Goal: Task Accomplishment & Management: Manage account settings

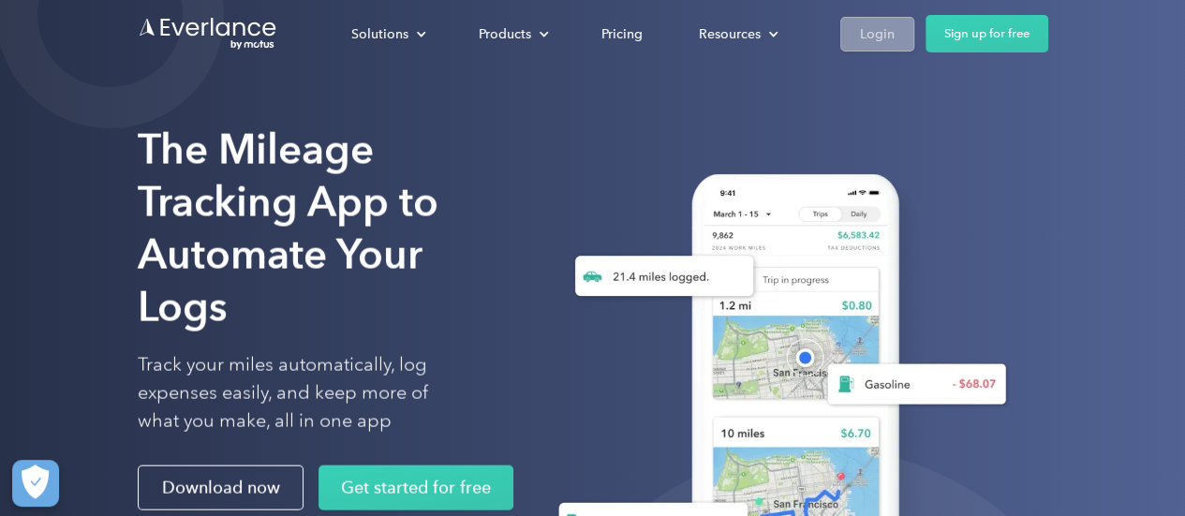
click at [881, 20] on link "Login" at bounding box center [877, 34] width 74 height 35
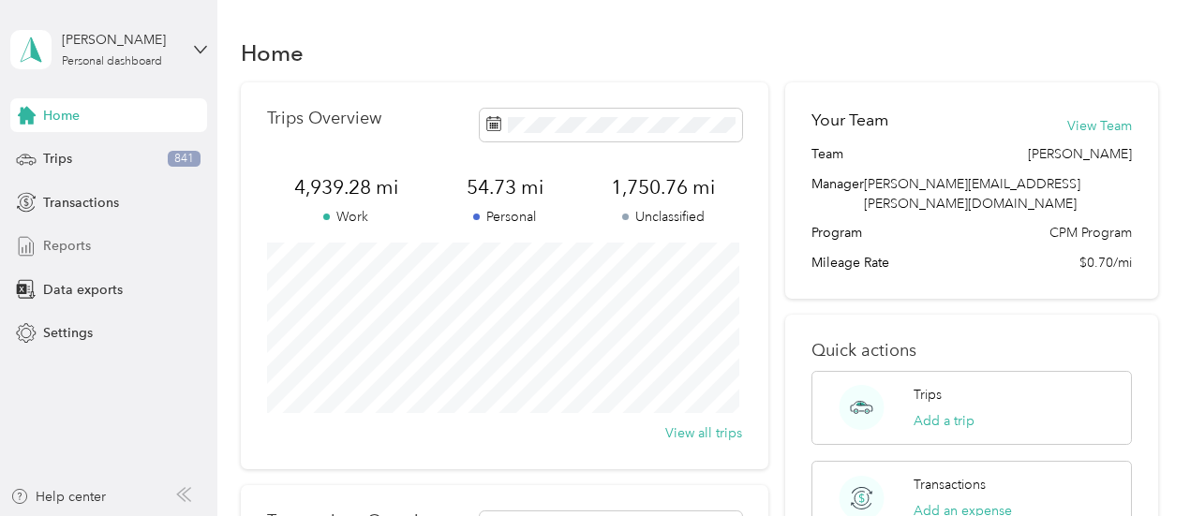
click at [90, 246] on div "Reports" at bounding box center [108, 247] width 197 height 34
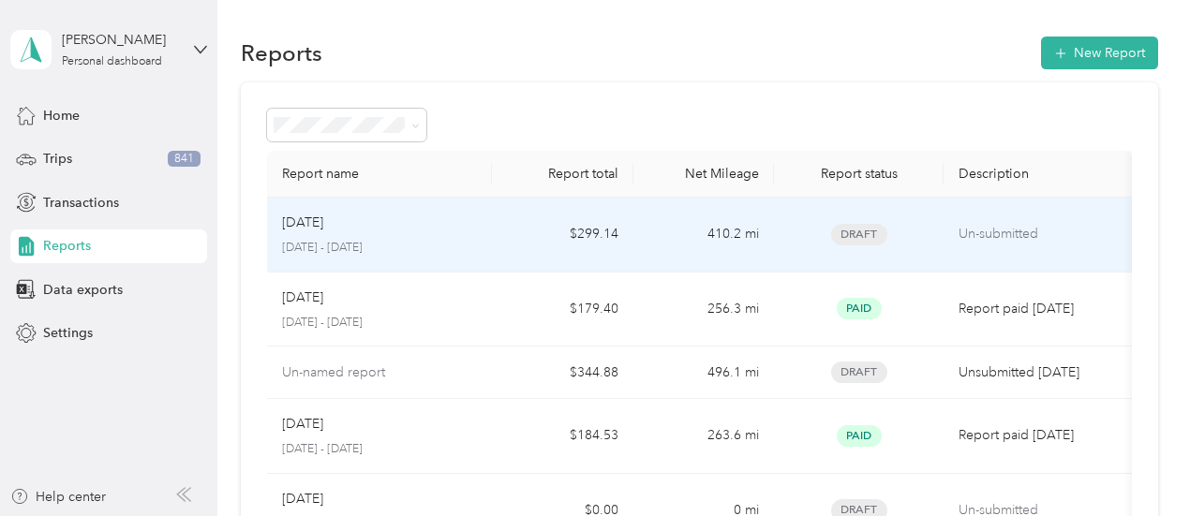
click at [573, 241] on td "$299.14" at bounding box center [562, 235] width 141 height 75
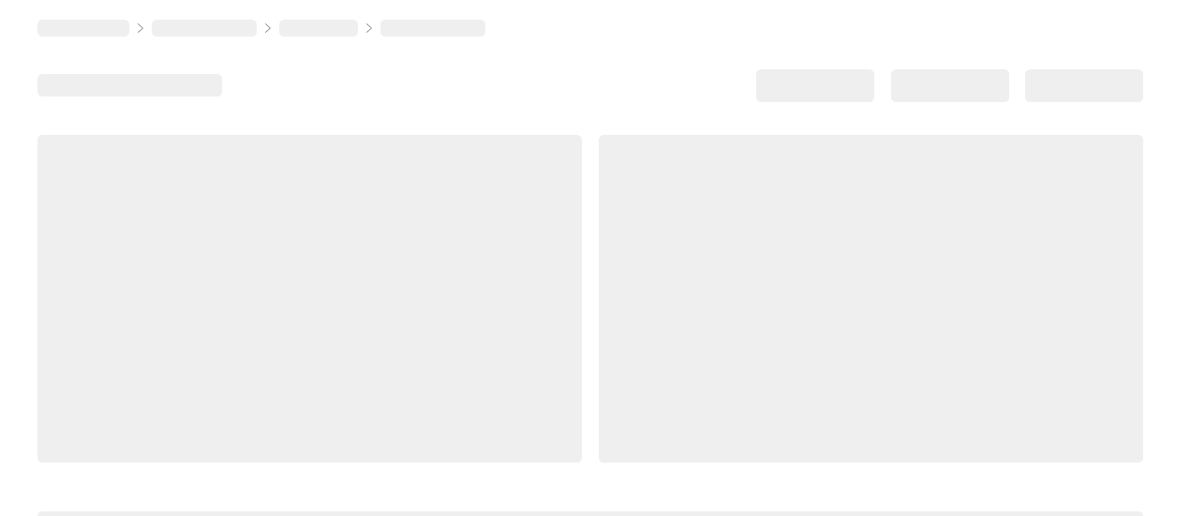
click at [599, 241] on div at bounding box center [871, 299] width 544 height 328
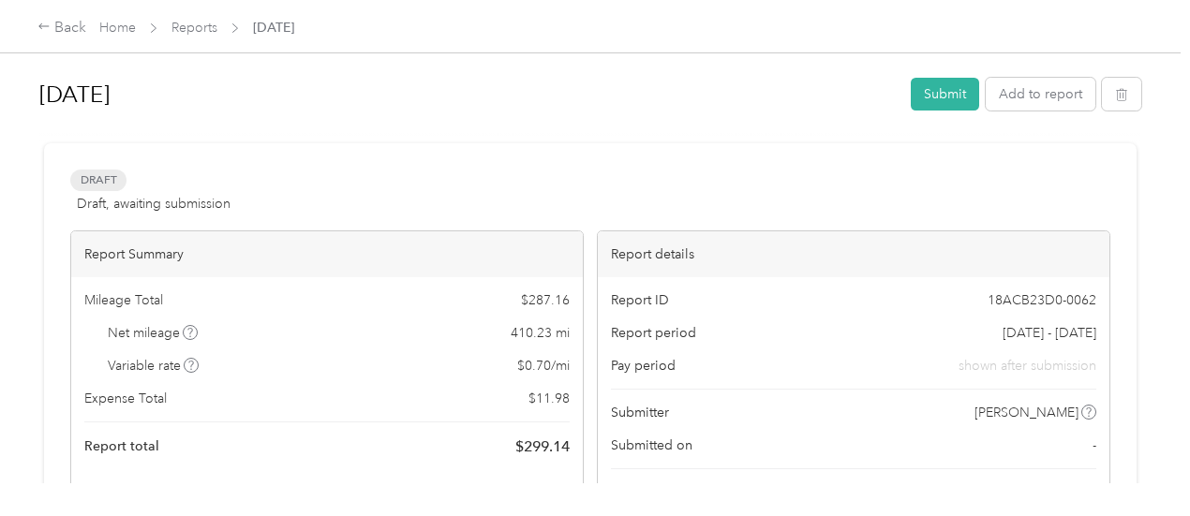
click at [214, 336] on div "Net mileage 410.23 mi" at bounding box center [326, 333] width 485 height 20
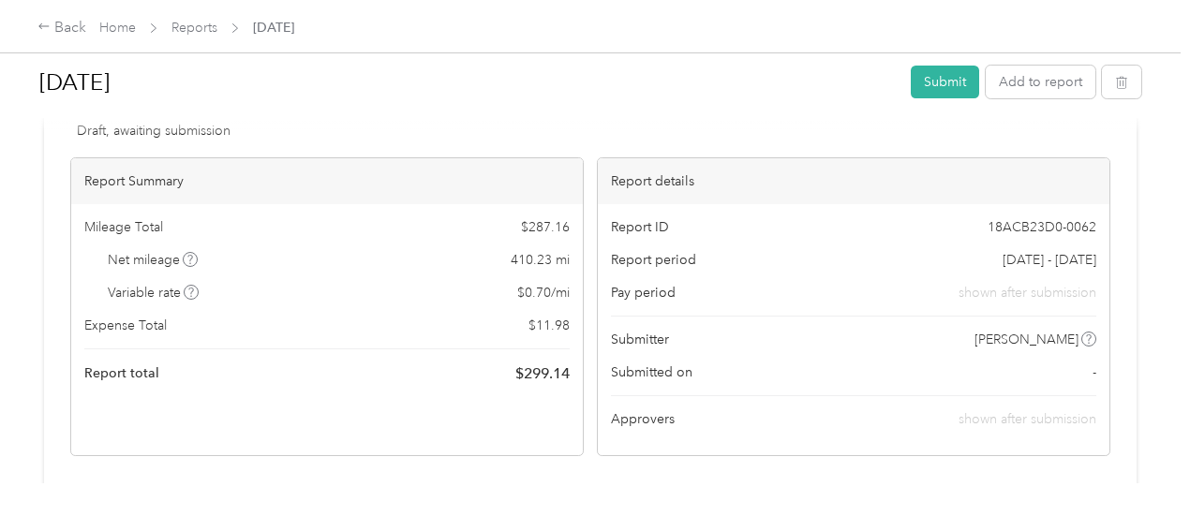
scroll to position [75, 0]
click at [214, 336] on div "Mileage Total $ 287.16 Net mileage 410.23 mi Variable rate $ 0.70 / mi Expense …" at bounding box center [326, 299] width 511 height 194
click at [197, 30] on link "Reports" at bounding box center [194, 28] width 46 height 16
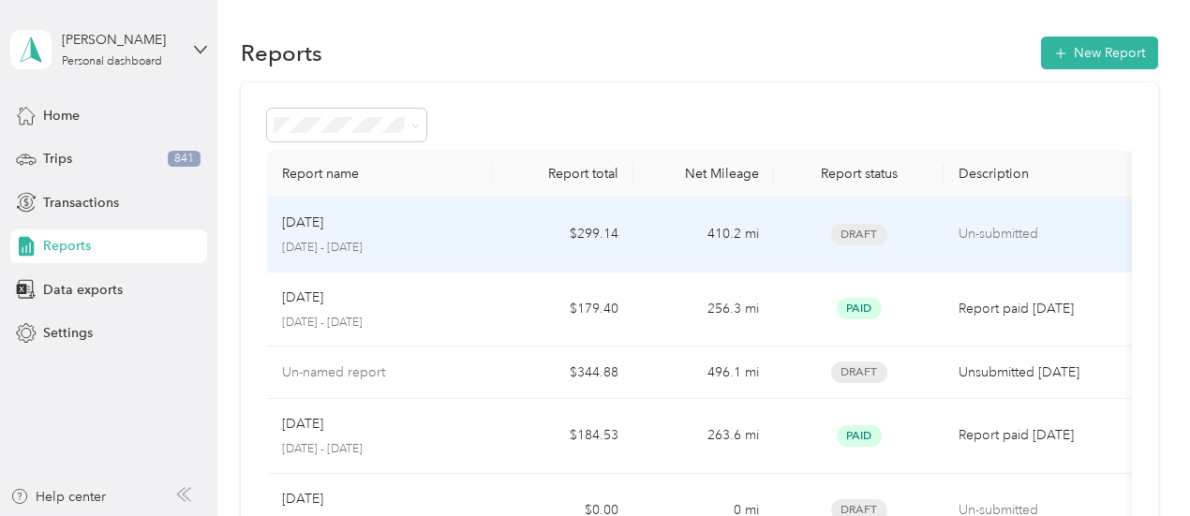
click at [359, 248] on p "September 1 - 30, 2025" at bounding box center [380, 248] width 196 height 17
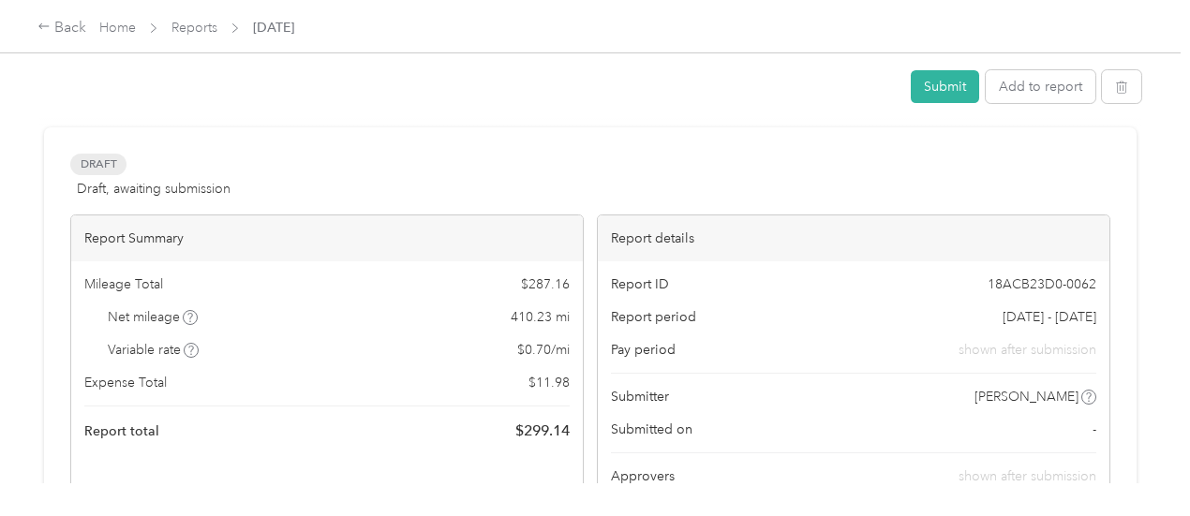
click at [359, 248] on div "Report Summary" at bounding box center [326, 238] width 511 height 46
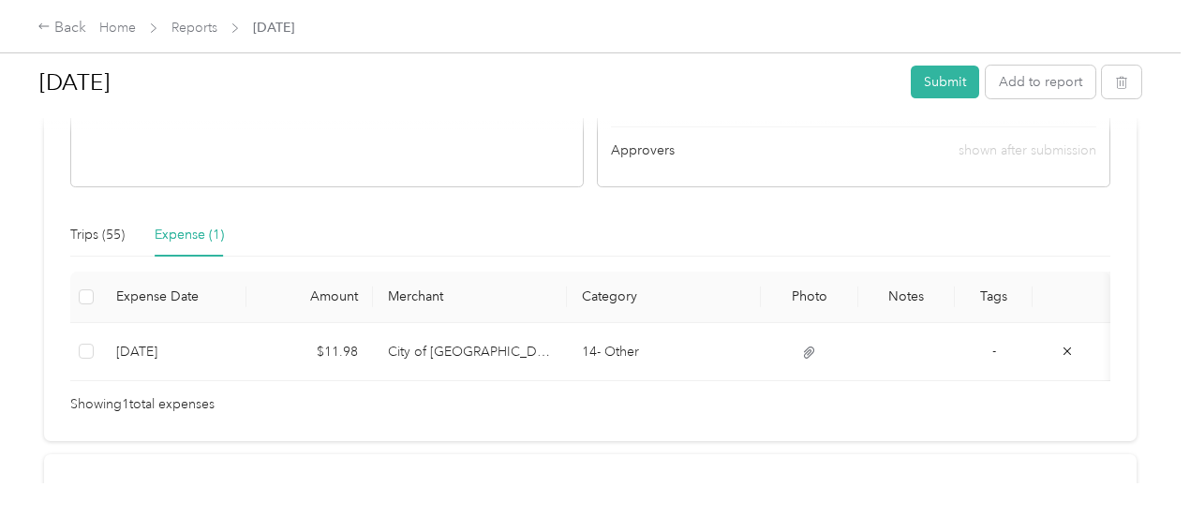
scroll to position [392, 0]
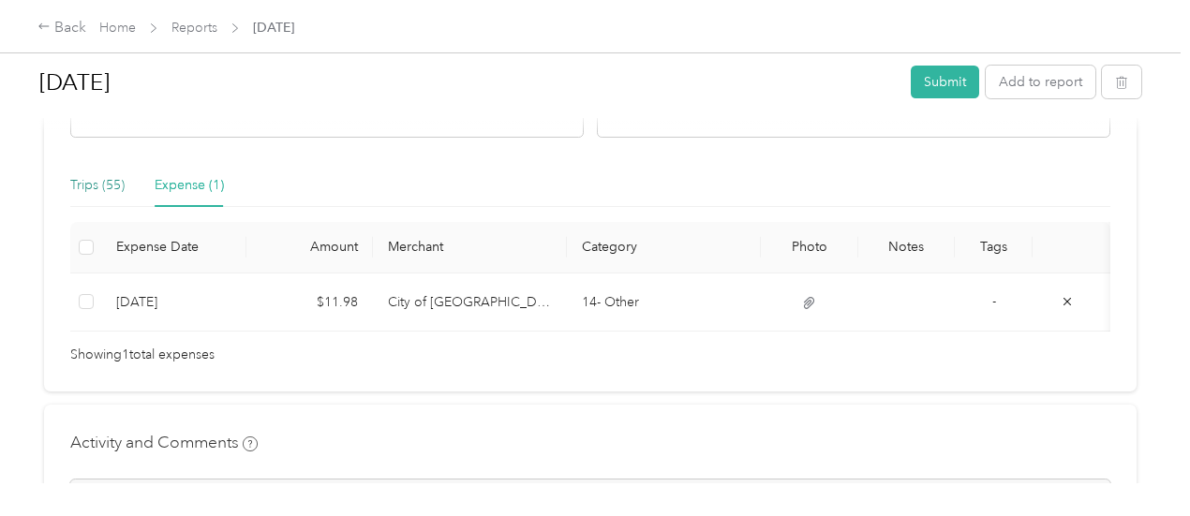
click at [96, 185] on div "Trips (55)" at bounding box center [97, 185] width 54 height 21
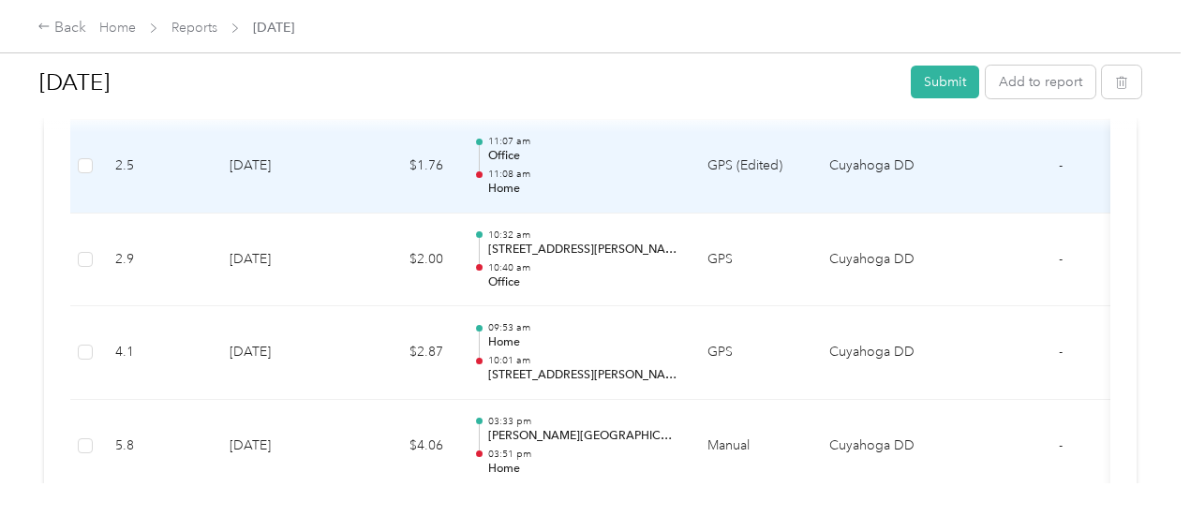
scroll to position [4963, 0]
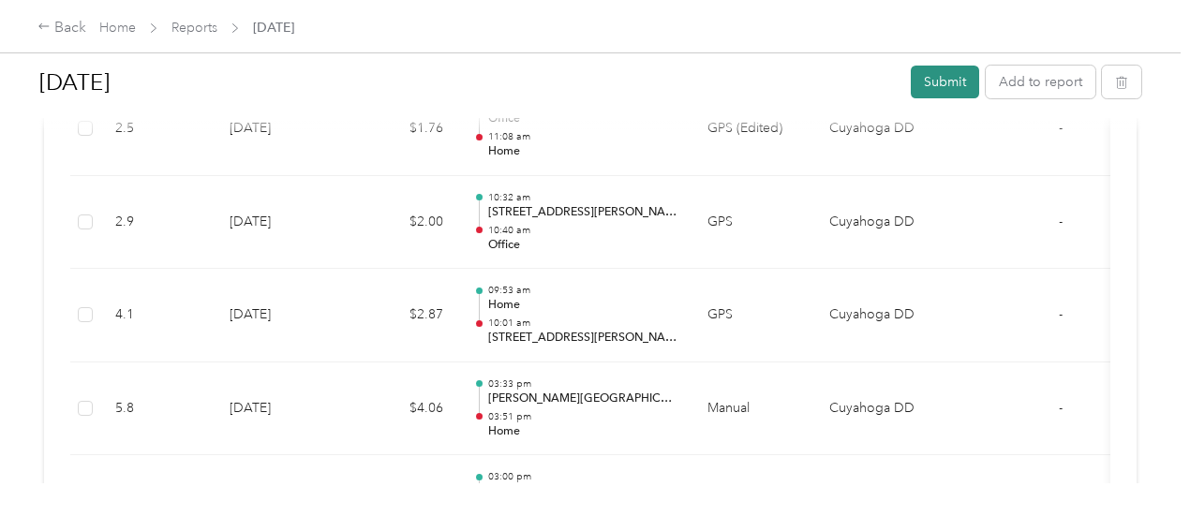
click at [912, 76] on button "Submit" at bounding box center [945, 82] width 68 height 33
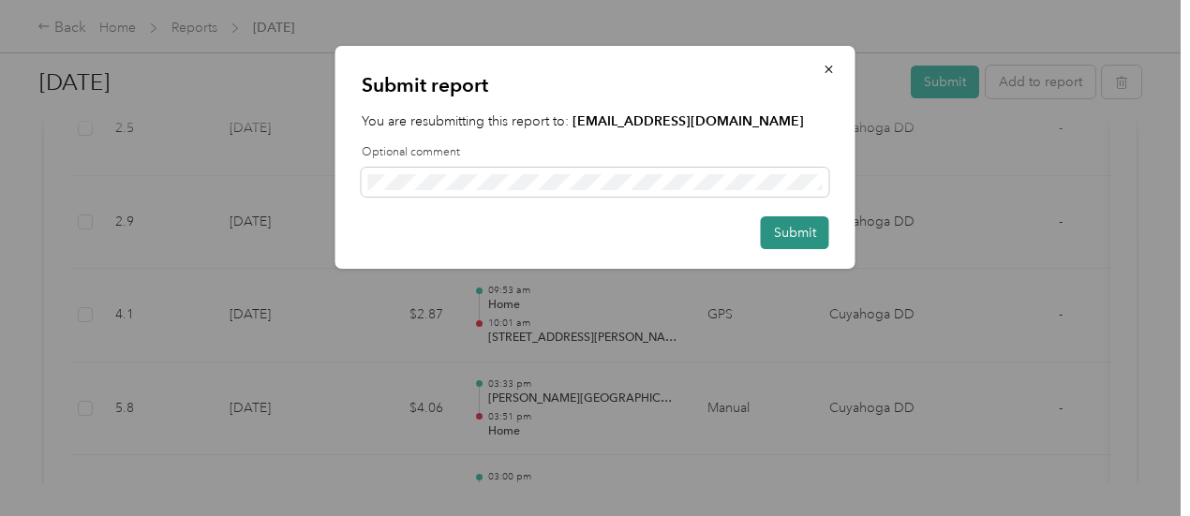
drag, startPoint x: 793, startPoint y: 250, endPoint x: 798, endPoint y: 235, distance: 16.0
click at [798, 235] on div "Submit report You are resubmitting this report to: everlance@cuyahogabdd.org Op…" at bounding box center [595, 157] width 520 height 223
click at [798, 235] on button "Submit" at bounding box center [795, 232] width 68 height 33
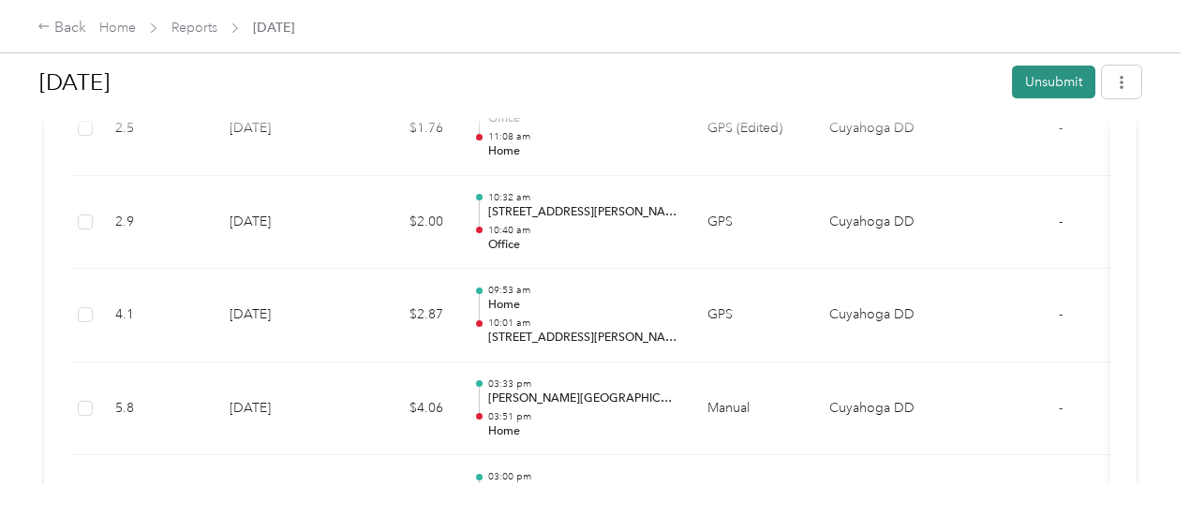
click at [1019, 82] on button "Unsubmit" at bounding box center [1053, 82] width 83 height 33
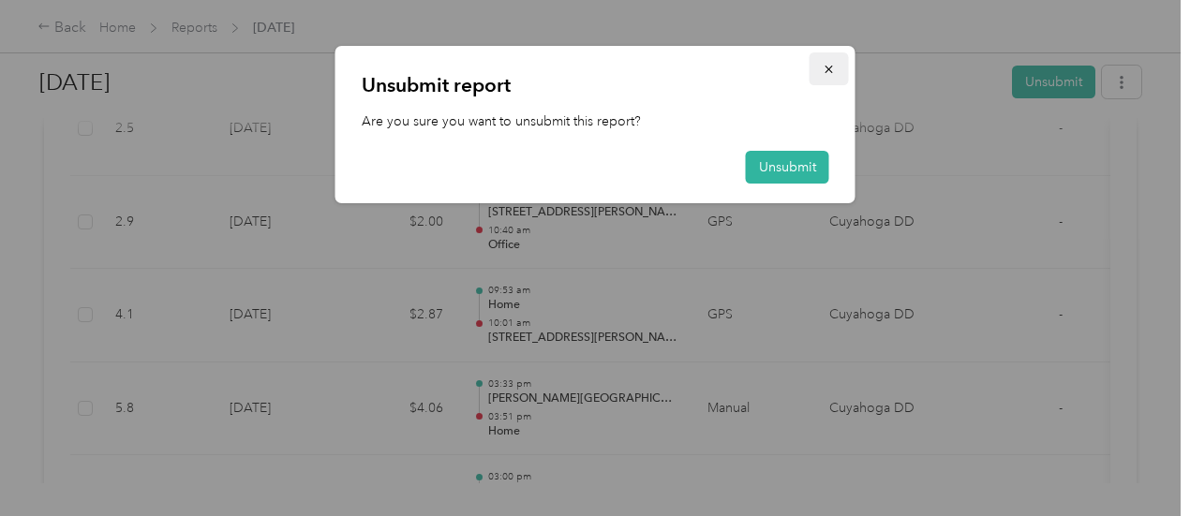
click at [834, 60] on button "button" at bounding box center [828, 68] width 39 height 33
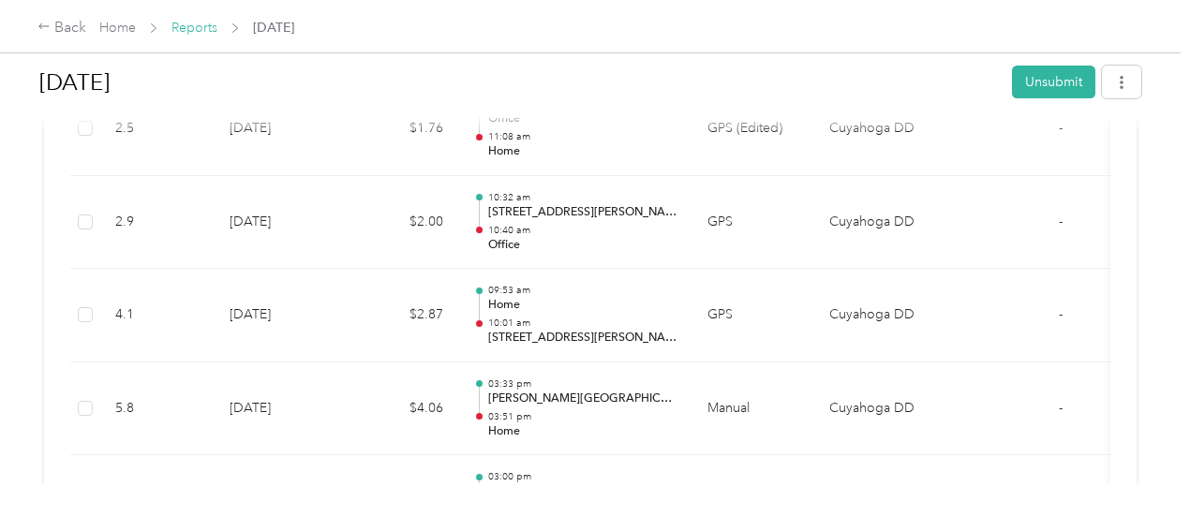
click at [185, 26] on link "Reports" at bounding box center [194, 28] width 46 height 16
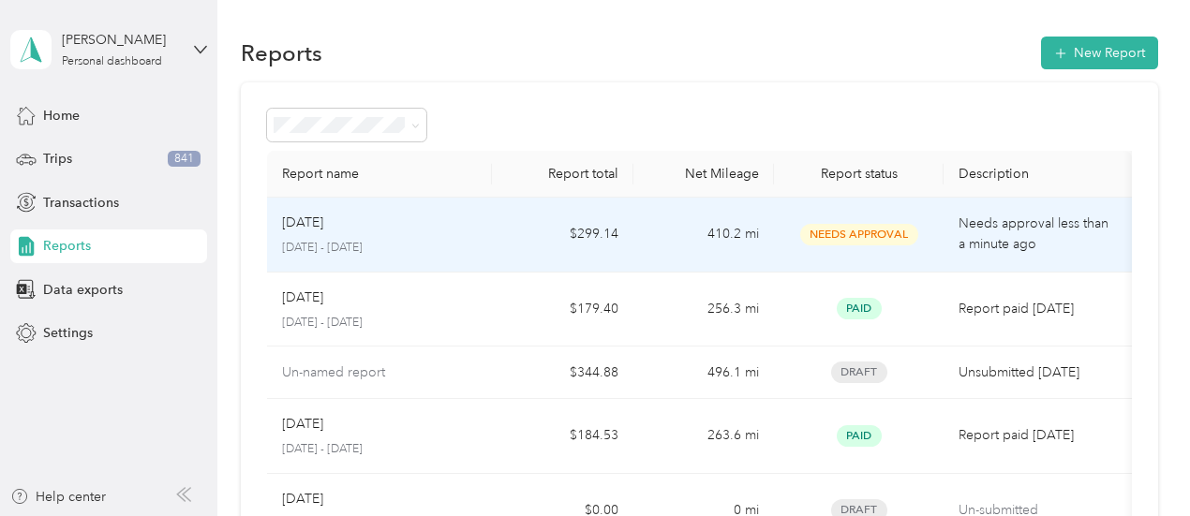
click at [333, 250] on p "September 1 - 30, 2025" at bounding box center [380, 248] width 196 height 17
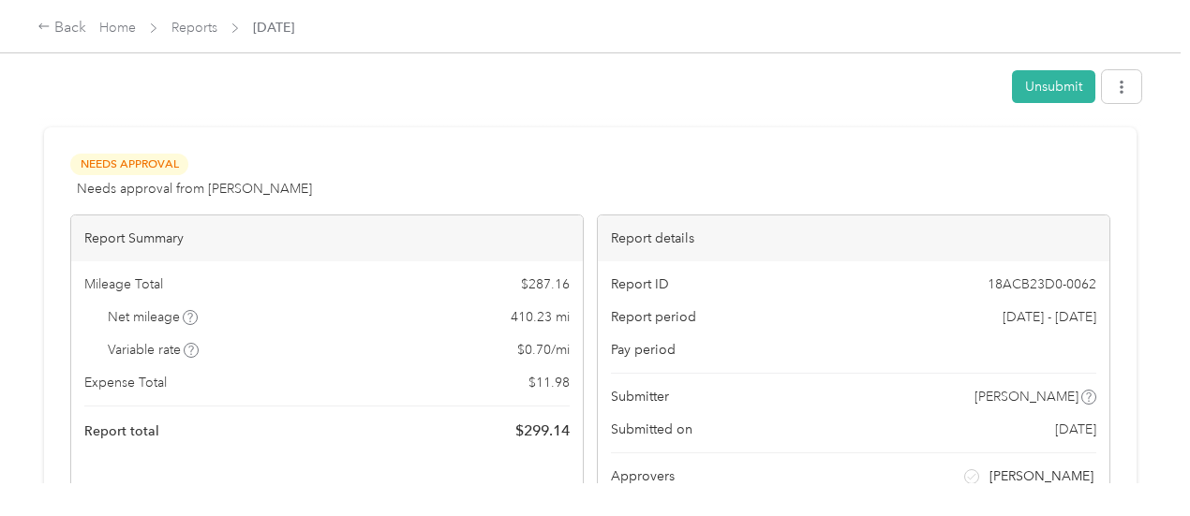
click at [333, 250] on div "Report Summary" at bounding box center [326, 238] width 511 height 46
